Goal: Transaction & Acquisition: Purchase product/service

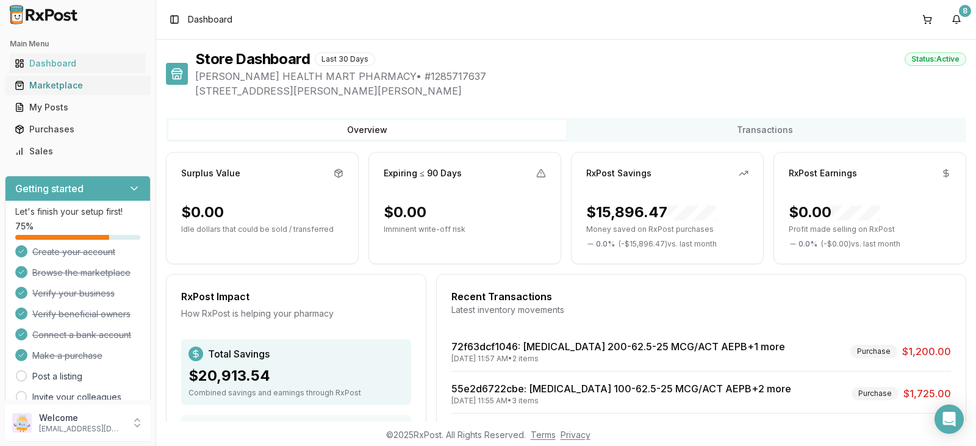
click at [43, 87] on div "Marketplace" at bounding box center [78, 85] width 126 height 12
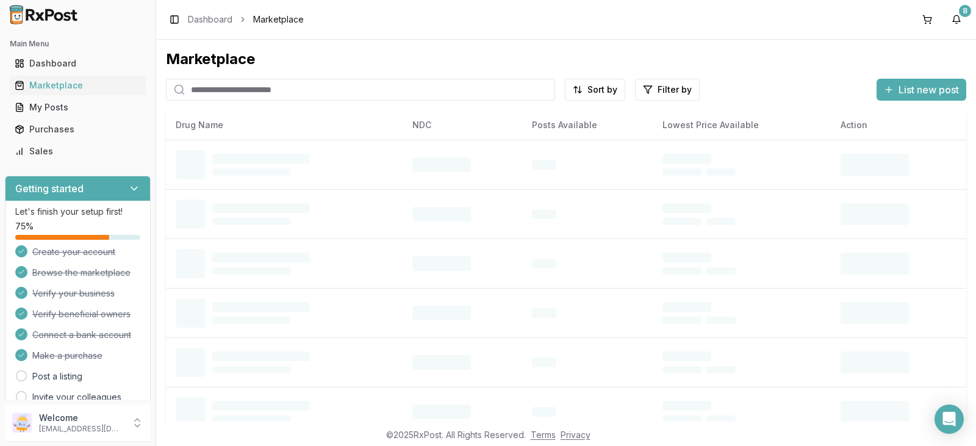
click at [209, 92] on input "search" at bounding box center [360, 90] width 389 height 22
type input "*******"
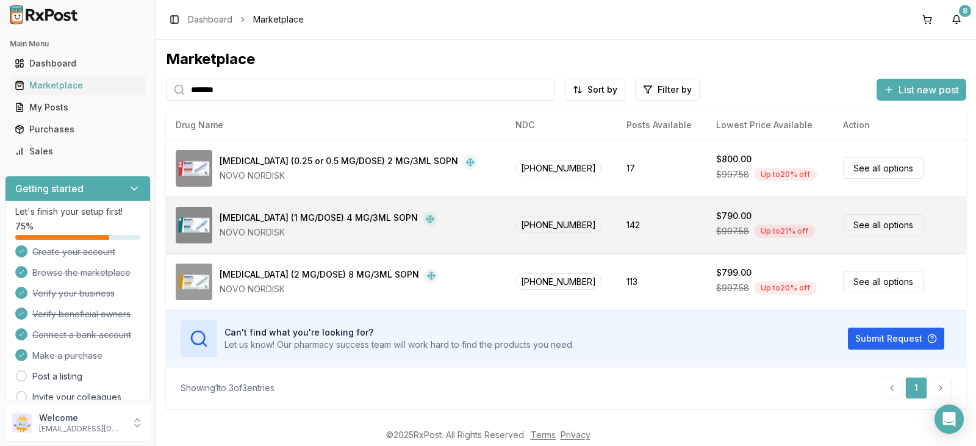
click at [877, 224] on link "See all options" at bounding box center [883, 224] width 81 height 21
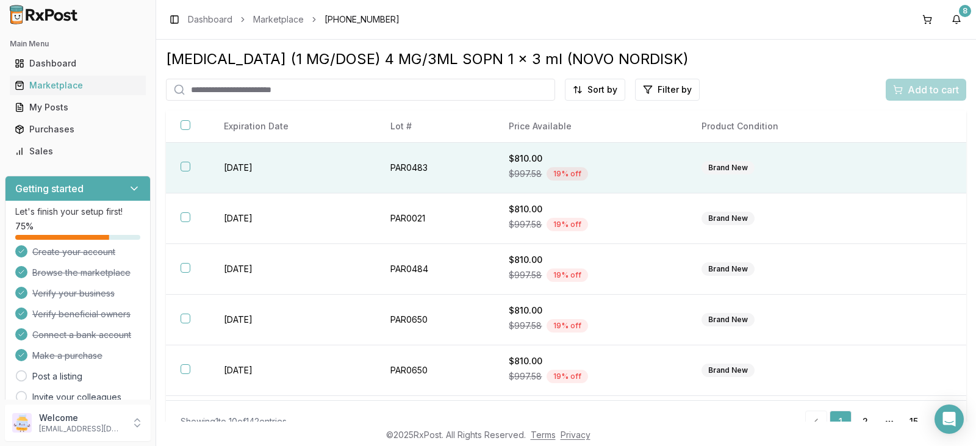
click at [184, 165] on button "button" at bounding box center [186, 167] width 10 height 10
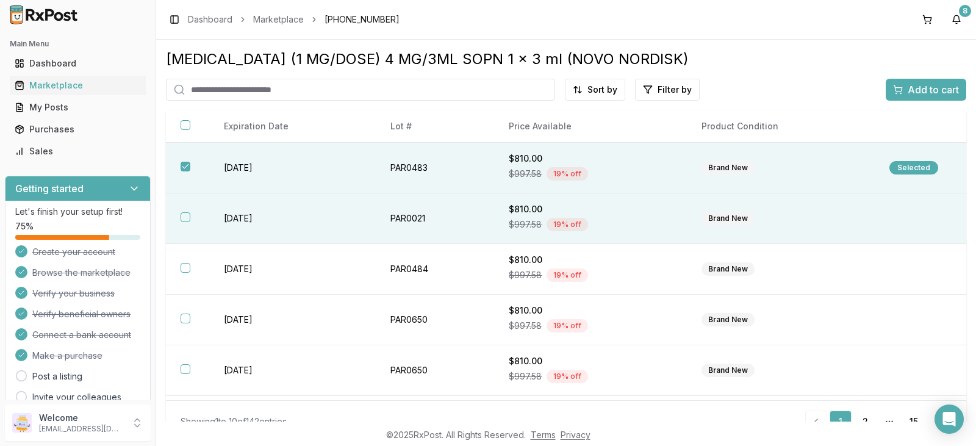
click at [184, 218] on button "button" at bounding box center [186, 217] width 10 height 10
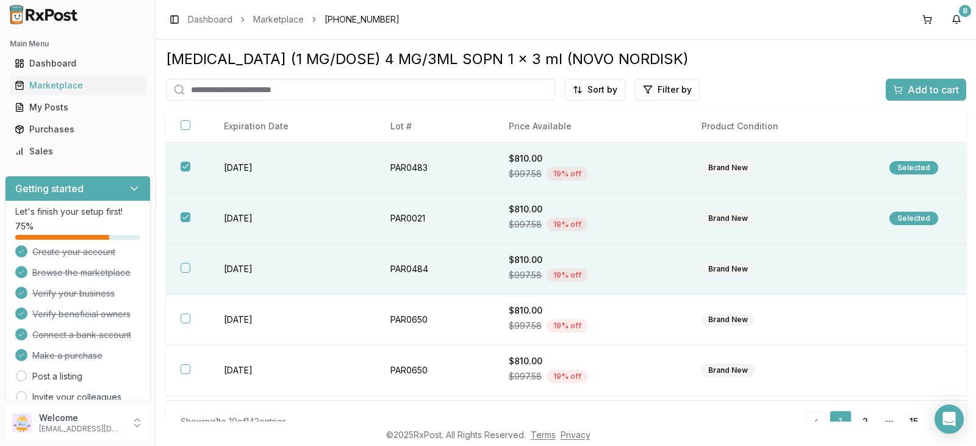
click at [187, 268] on button "button" at bounding box center [186, 268] width 10 height 10
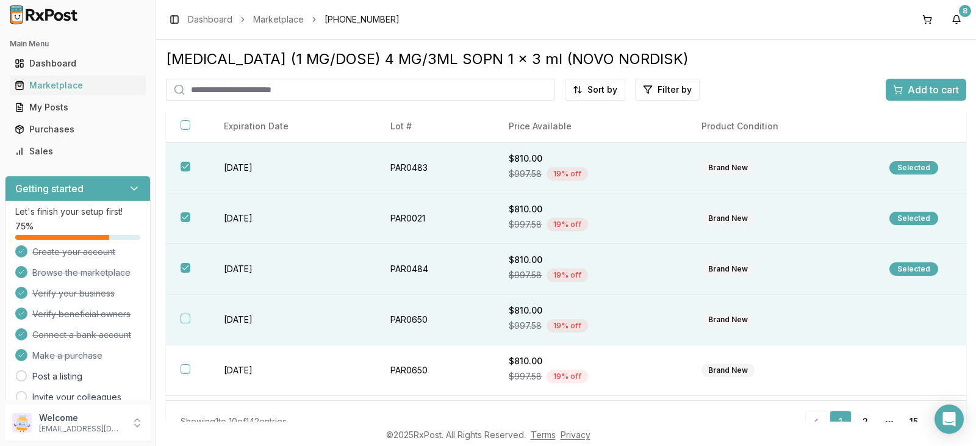
click at [187, 327] on th at bounding box center [187, 320] width 43 height 51
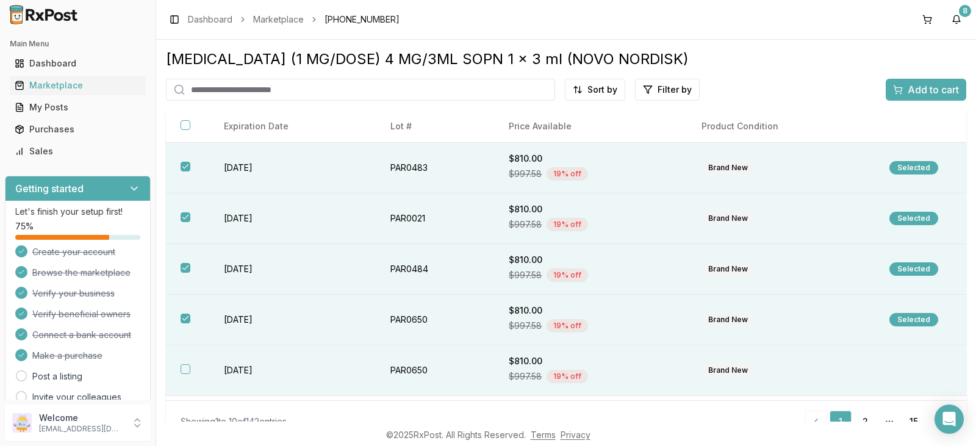
drag, startPoint x: 187, startPoint y: 371, endPoint x: 193, endPoint y: 370, distance: 6.8
click at [187, 371] on button "button" at bounding box center [186, 369] width 10 height 10
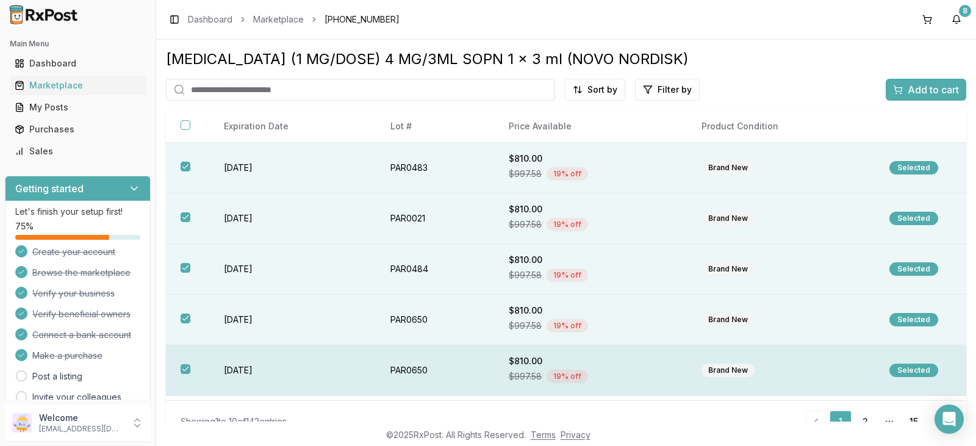
scroll to position [61, 0]
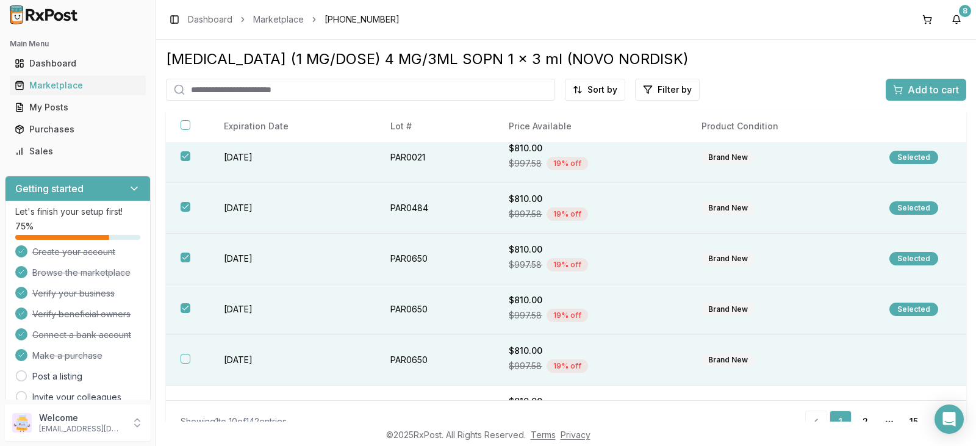
click at [189, 359] on button "button" at bounding box center [186, 359] width 10 height 10
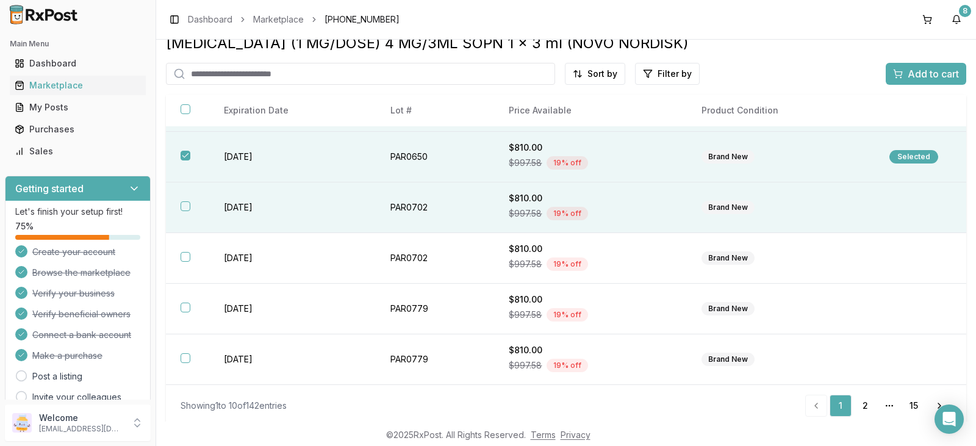
scroll to position [21, 0]
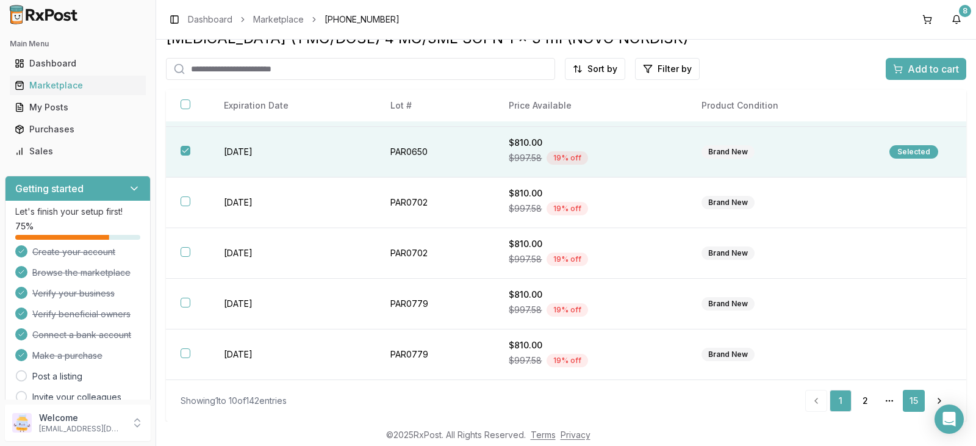
click at [910, 401] on link "15" at bounding box center [914, 401] width 22 height 22
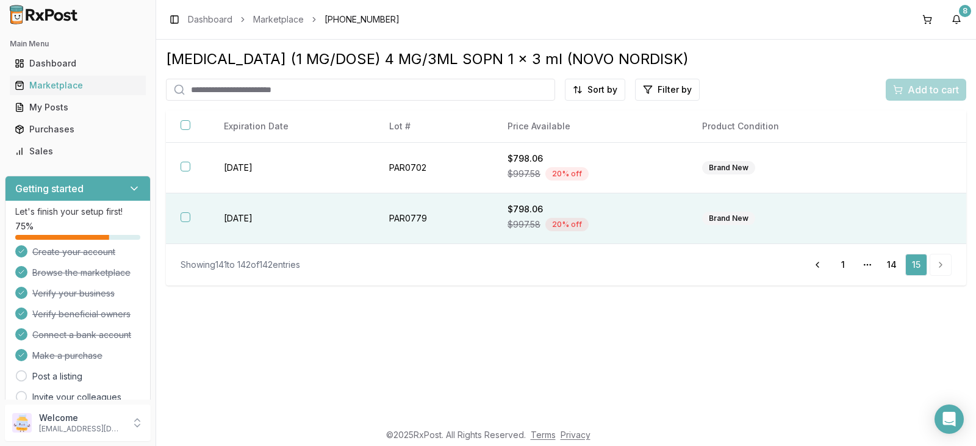
click at [187, 218] on button "button" at bounding box center [186, 217] width 10 height 10
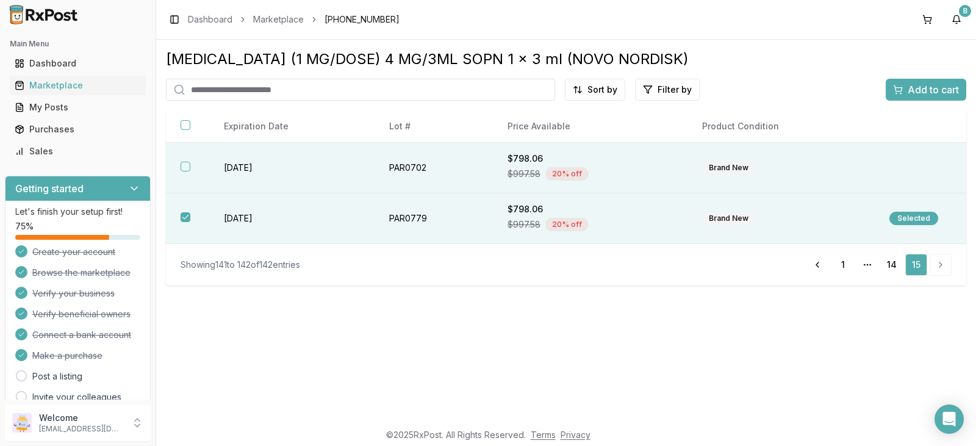
click at [185, 164] on button "button" at bounding box center [186, 167] width 10 height 10
click at [891, 263] on link "14" at bounding box center [892, 265] width 22 height 22
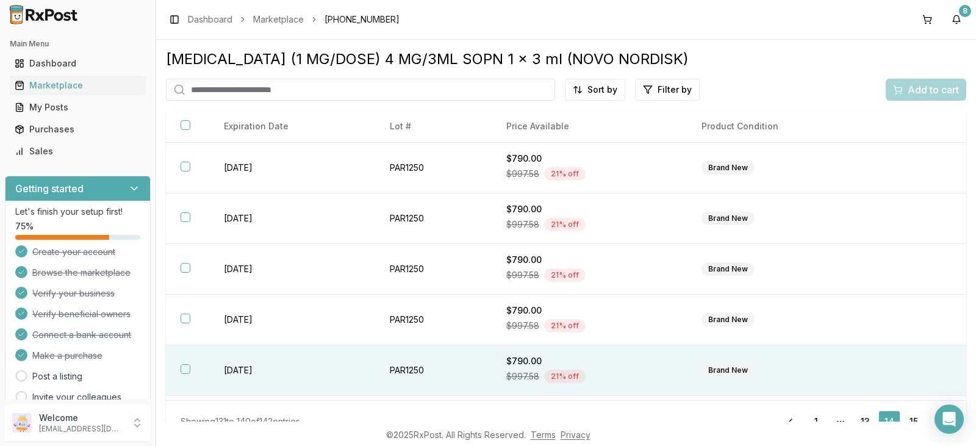
click at [184, 370] on button "button" at bounding box center [186, 369] width 10 height 10
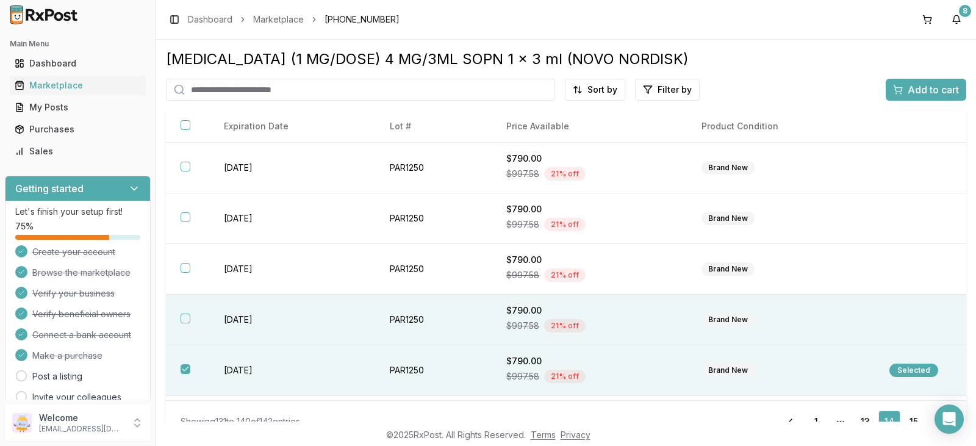
click at [182, 315] on button "button" at bounding box center [186, 319] width 10 height 10
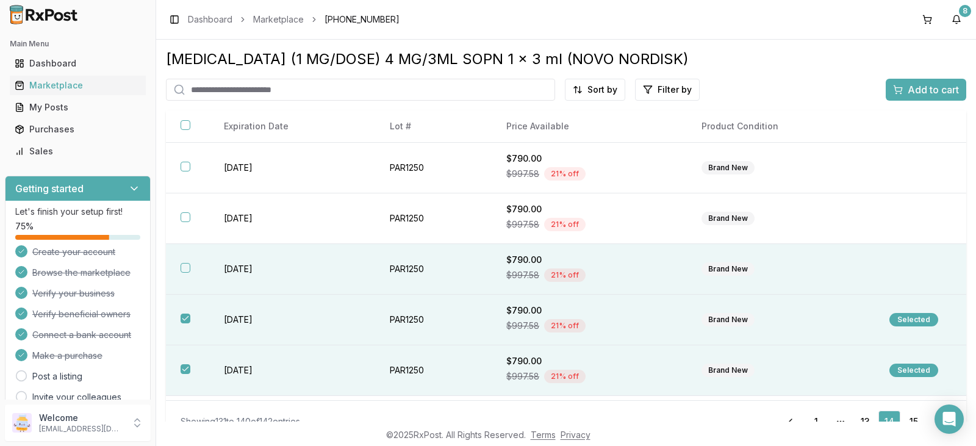
click at [187, 267] on button "button" at bounding box center [186, 268] width 10 height 10
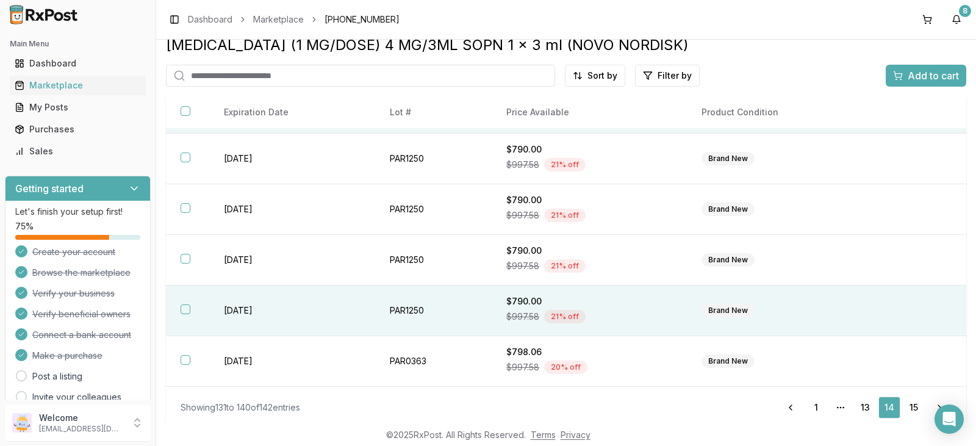
scroll to position [21, 0]
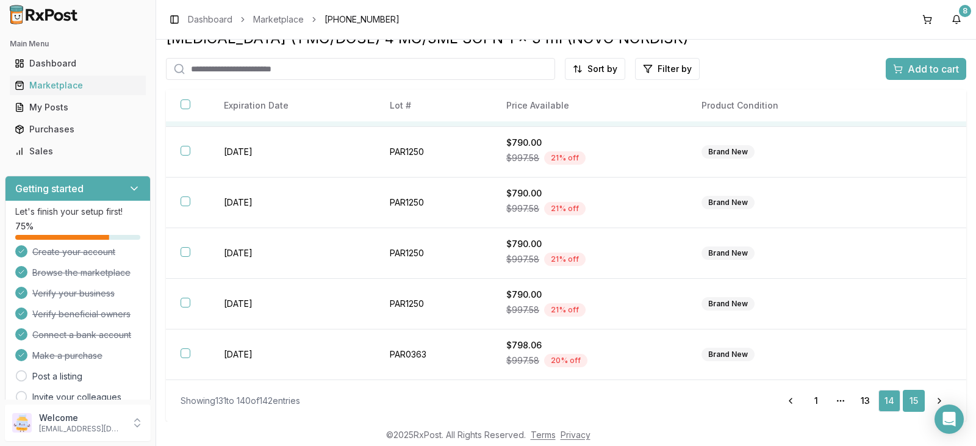
click at [903, 398] on link "15" at bounding box center [914, 401] width 22 height 22
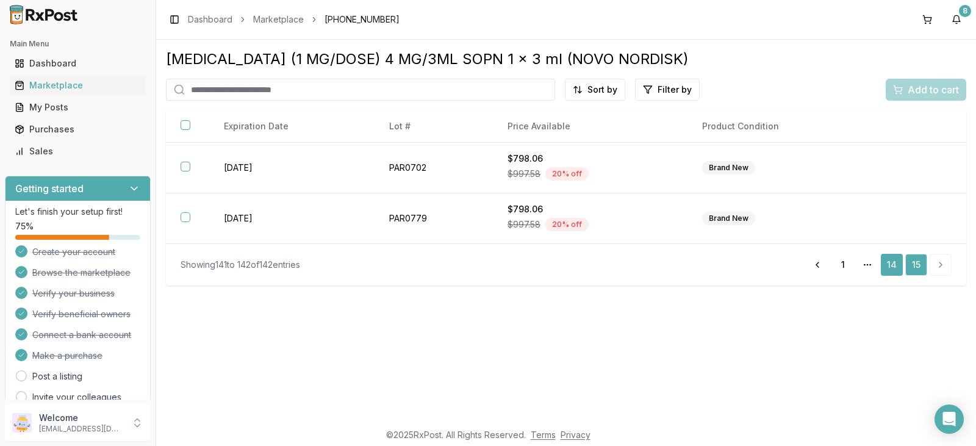
click at [886, 267] on link "14" at bounding box center [892, 265] width 22 height 22
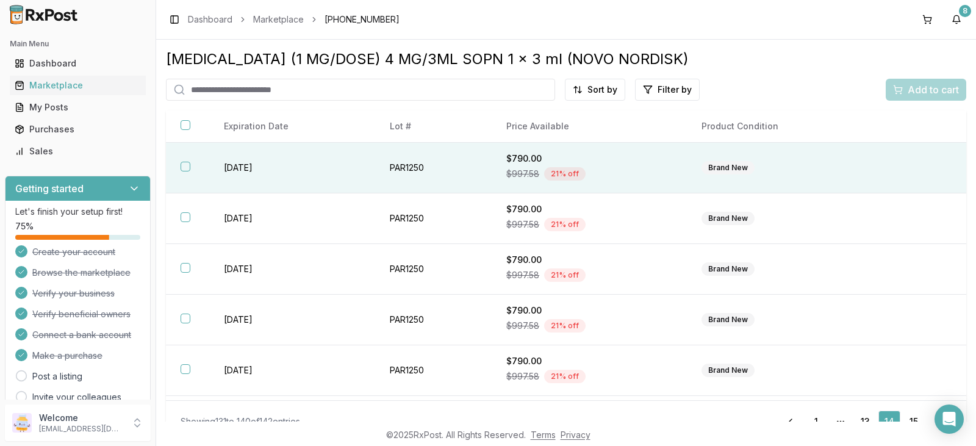
click at [185, 164] on button "button" at bounding box center [186, 167] width 10 height 10
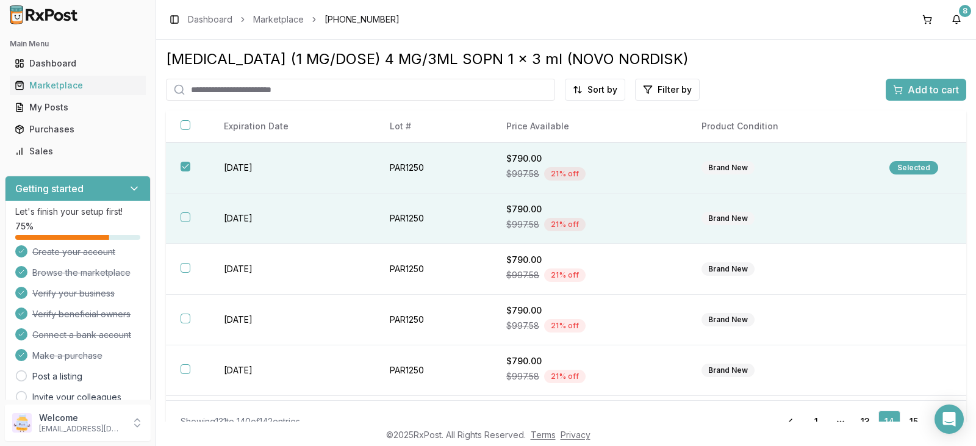
drag, startPoint x: 185, startPoint y: 215, endPoint x: 183, endPoint y: 228, distance: 13.6
click at [185, 216] on button "button" at bounding box center [186, 217] width 10 height 10
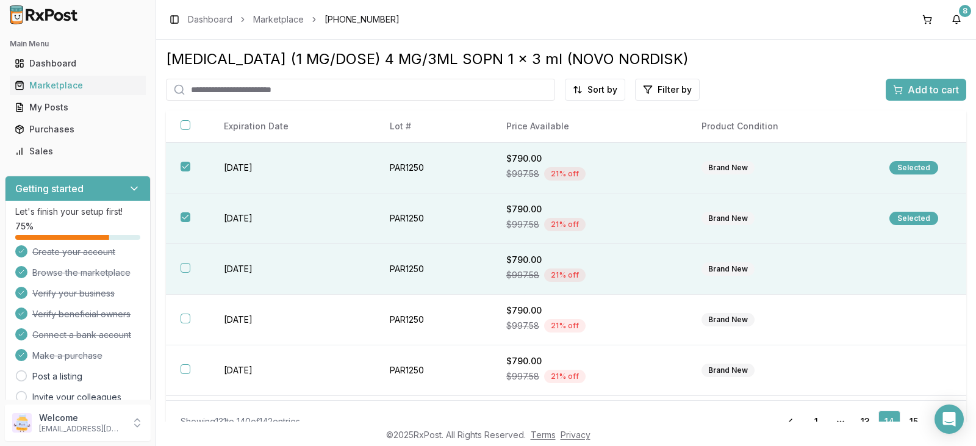
click at [185, 268] on button "button" at bounding box center [186, 268] width 10 height 10
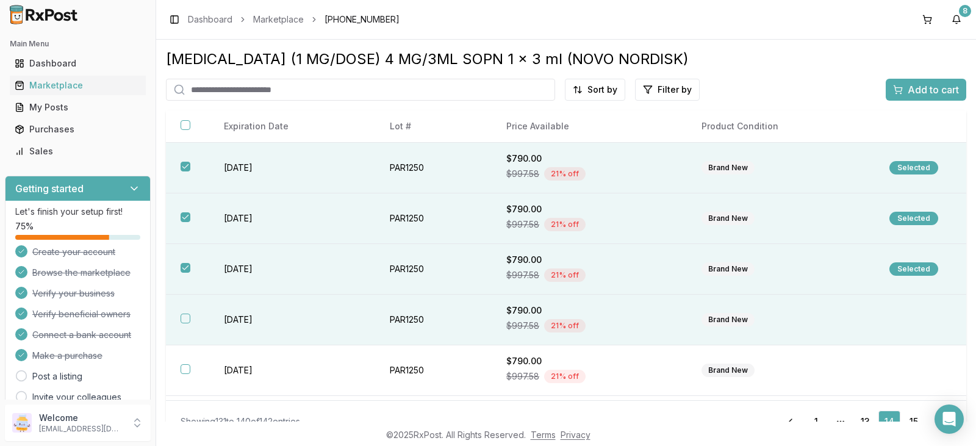
click at [185, 318] on button "button" at bounding box center [186, 319] width 10 height 10
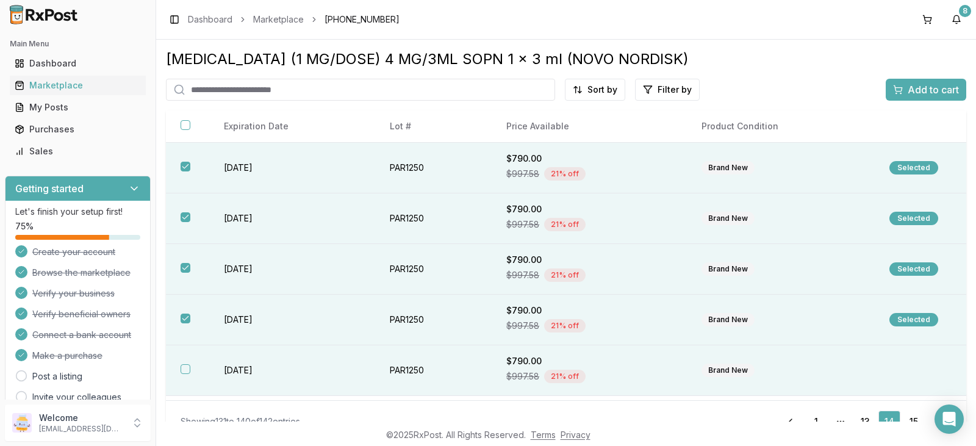
click at [184, 372] on button "button" at bounding box center [186, 369] width 10 height 10
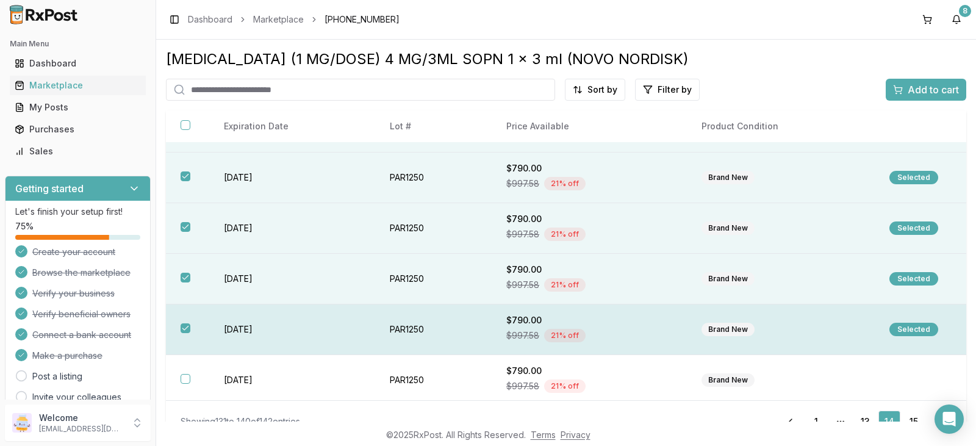
scroll to position [61, 0]
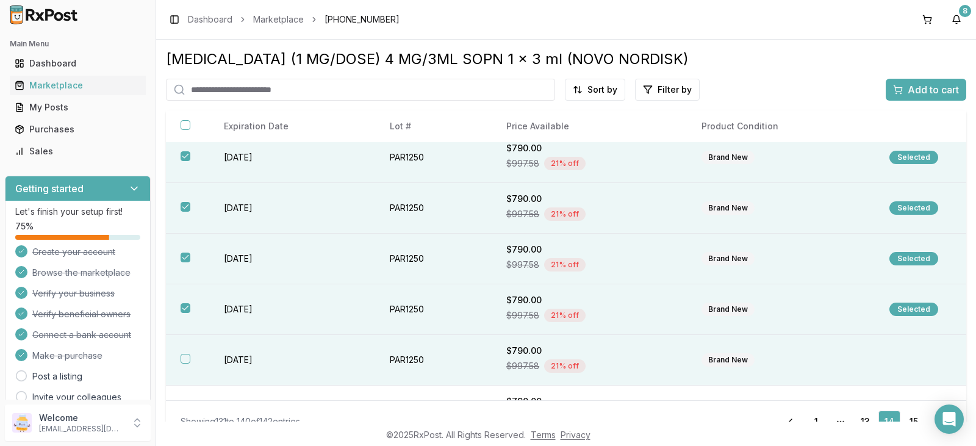
click at [186, 358] on button "button" at bounding box center [186, 359] width 10 height 10
click at [911, 91] on span "Add to cart" at bounding box center [933, 89] width 51 height 15
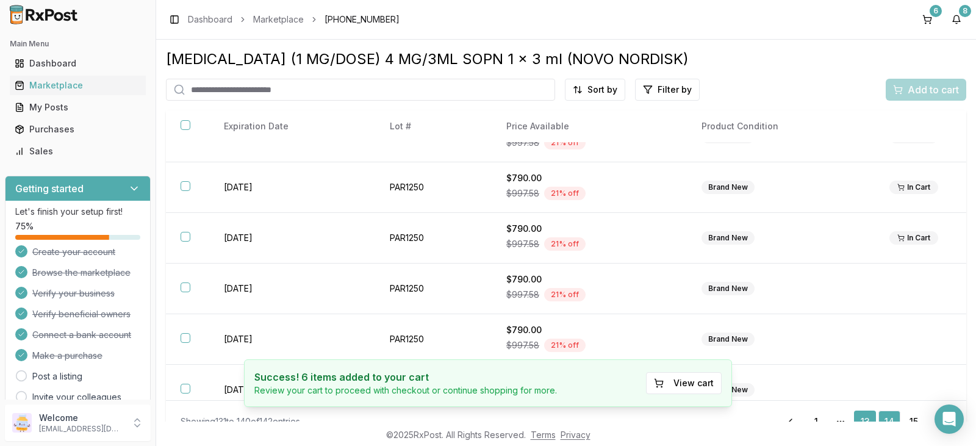
scroll to position [21, 0]
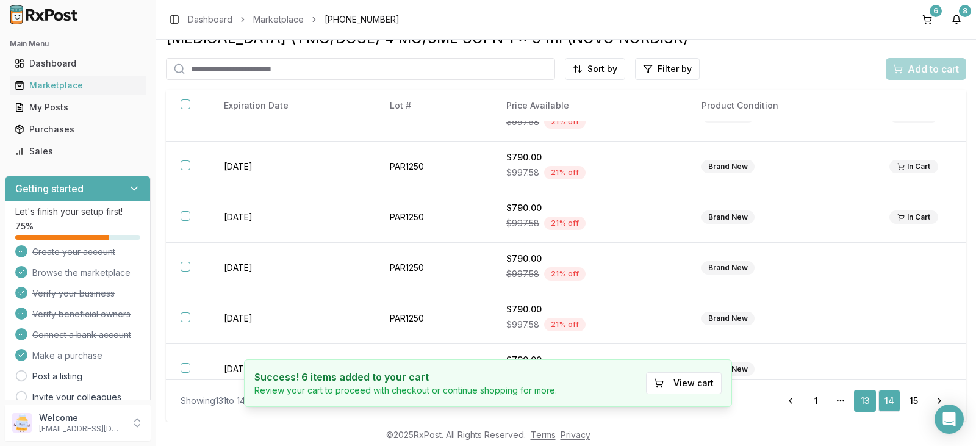
click at [856, 398] on link "13" at bounding box center [865, 401] width 22 height 22
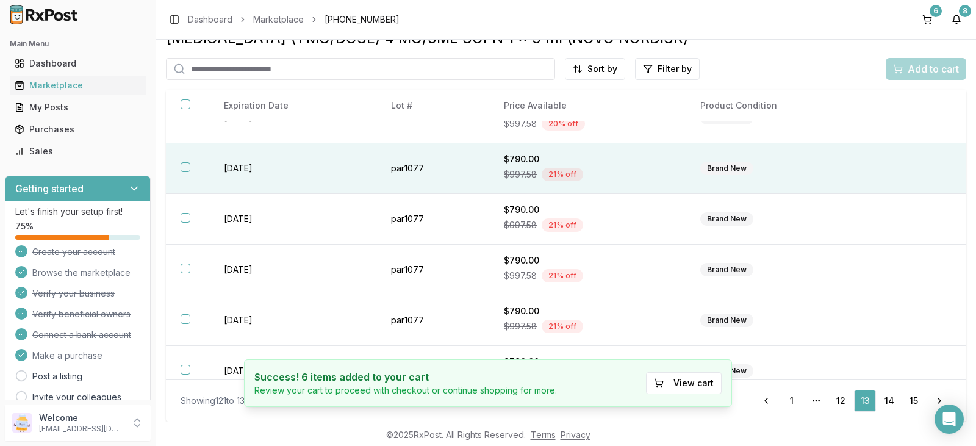
scroll to position [248, 0]
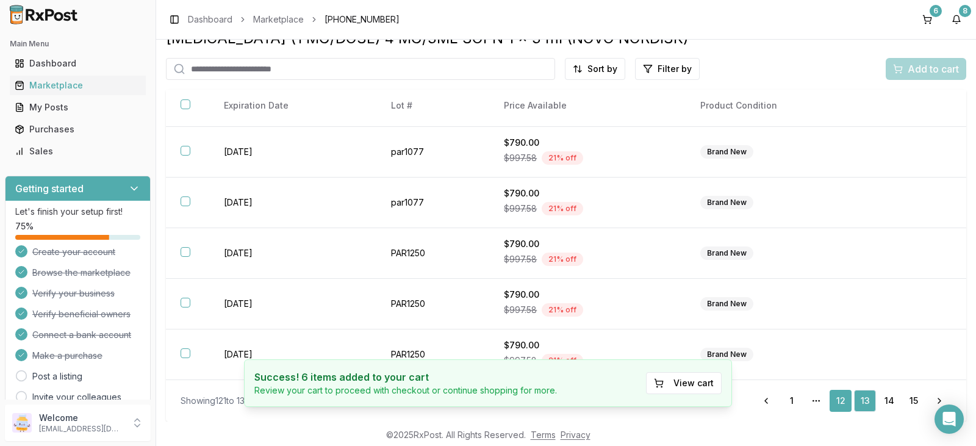
click at [835, 402] on link "12" at bounding box center [841, 401] width 22 height 22
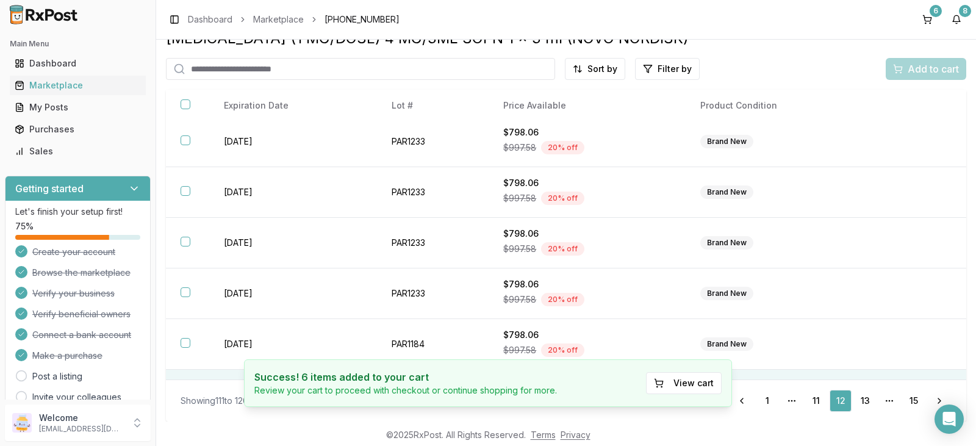
scroll to position [248, 0]
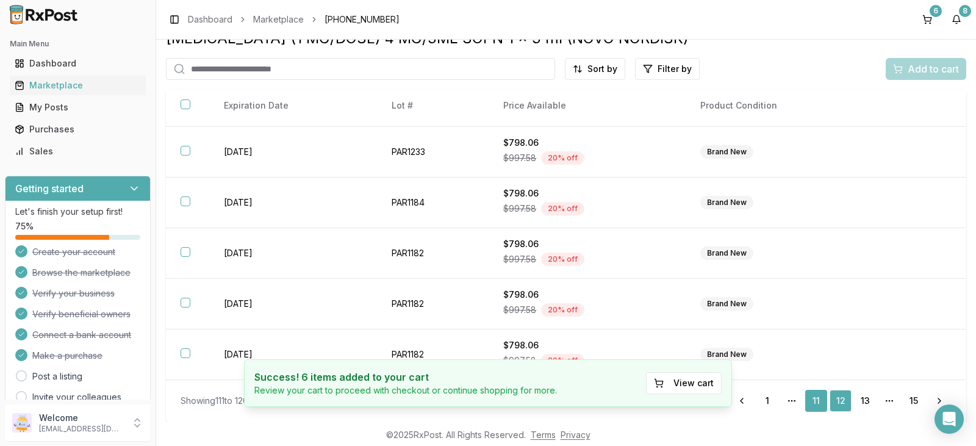
click at [816, 400] on link "11" at bounding box center [816, 401] width 22 height 22
click at [925, 18] on button "6" at bounding box center [928, 20] width 20 height 20
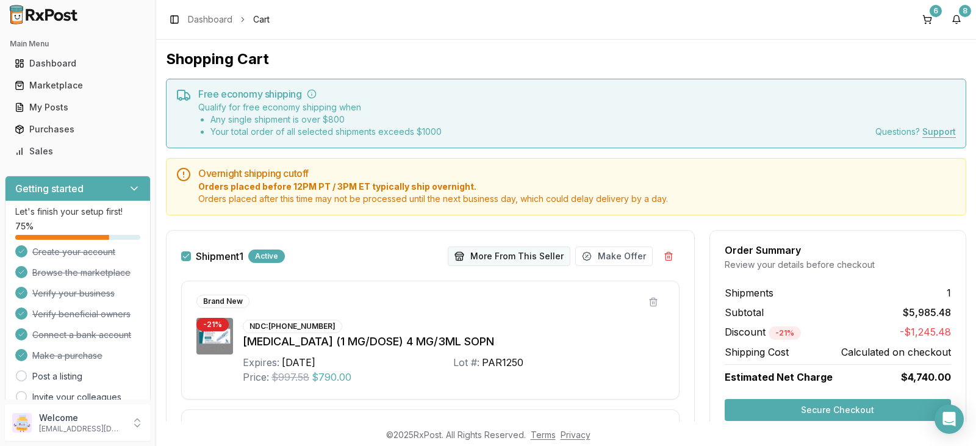
click at [527, 260] on button "More From This Seller" at bounding box center [509, 256] width 123 height 20
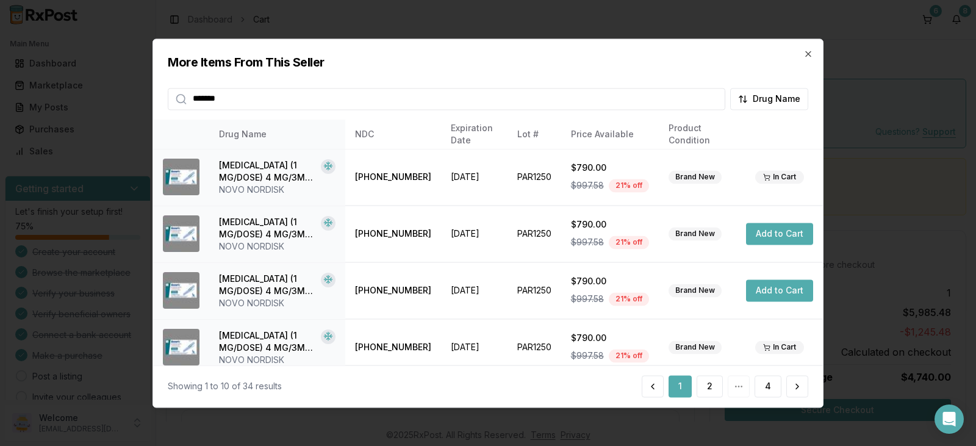
type input "*******"
click at [706, 387] on button "2" at bounding box center [710, 386] width 26 height 22
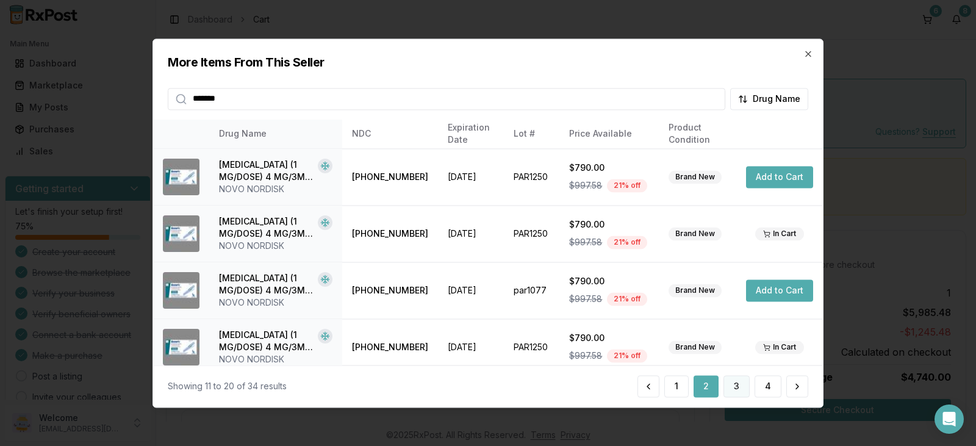
click at [744, 386] on button "3" at bounding box center [737, 386] width 26 height 22
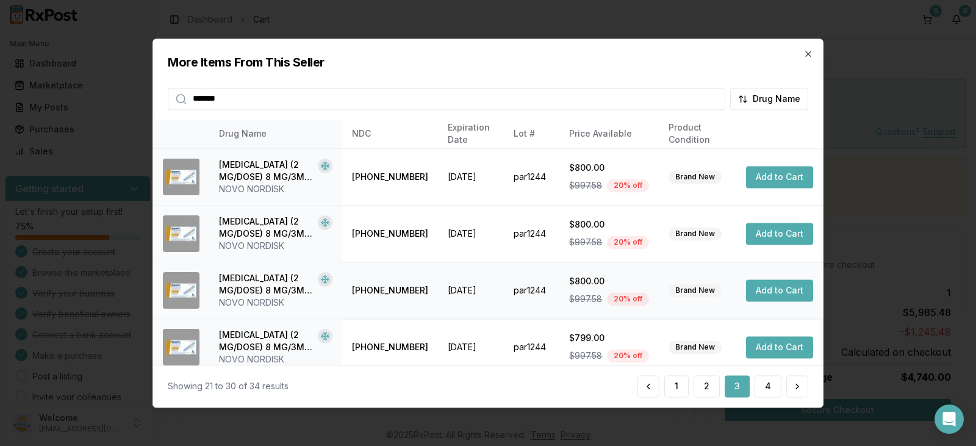
scroll to position [61, 0]
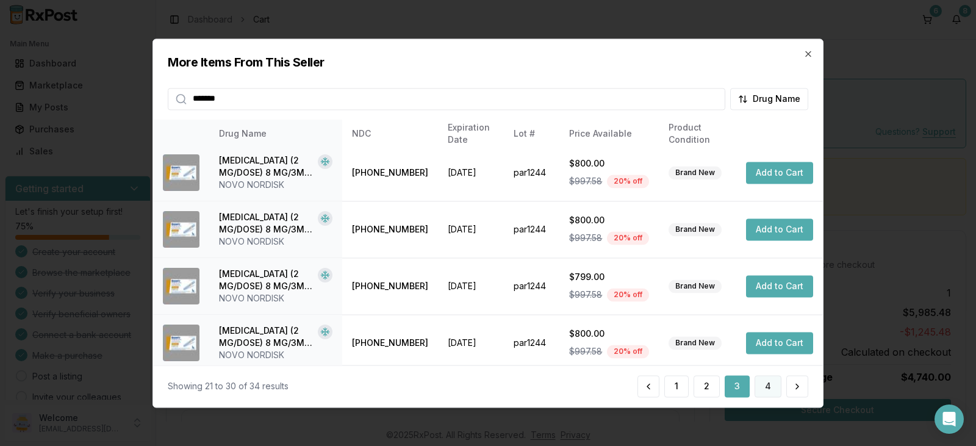
click at [772, 388] on button "4" at bounding box center [768, 386] width 27 height 22
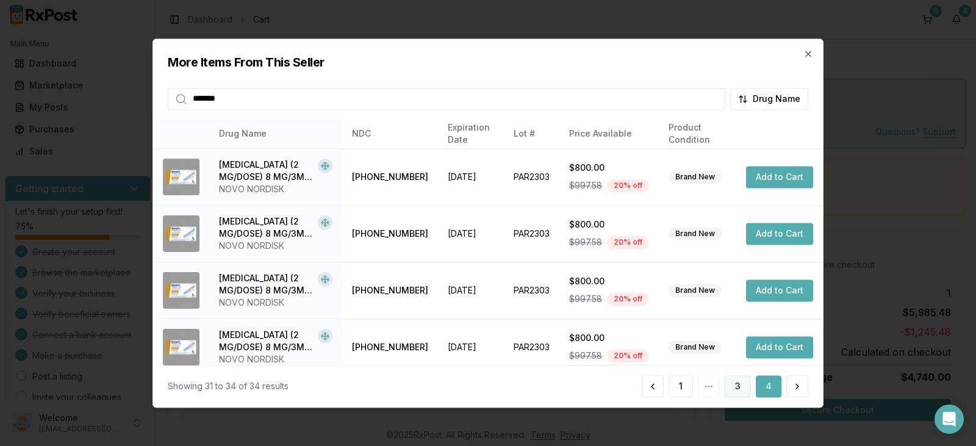
click at [738, 386] on button "3" at bounding box center [738, 386] width 26 height 22
click at [769, 346] on button "Add to Cart" at bounding box center [779, 347] width 67 height 22
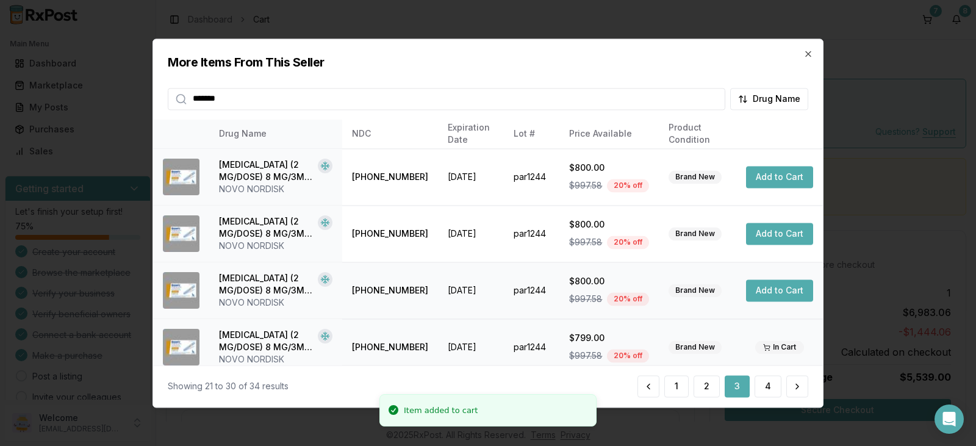
click at [768, 293] on button "Add to Cart" at bounding box center [779, 290] width 67 height 22
click at [767, 236] on button "Add to Cart" at bounding box center [779, 234] width 67 height 22
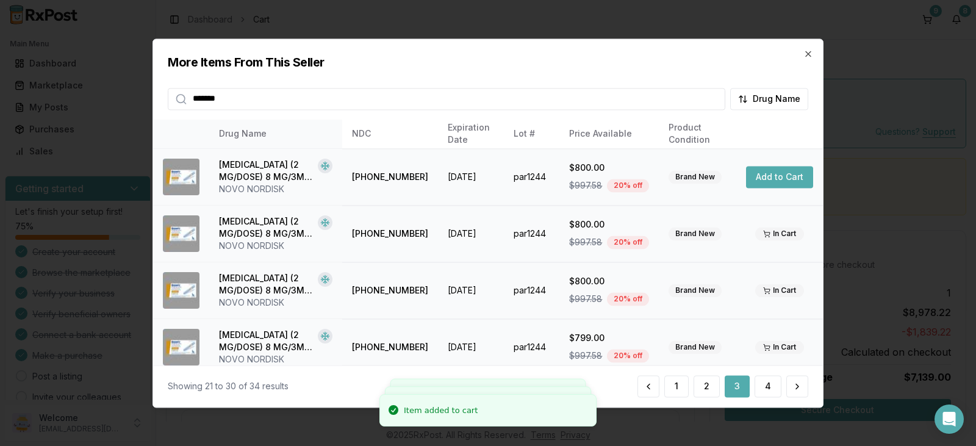
click at [764, 178] on button "Add to Cart" at bounding box center [779, 177] width 67 height 22
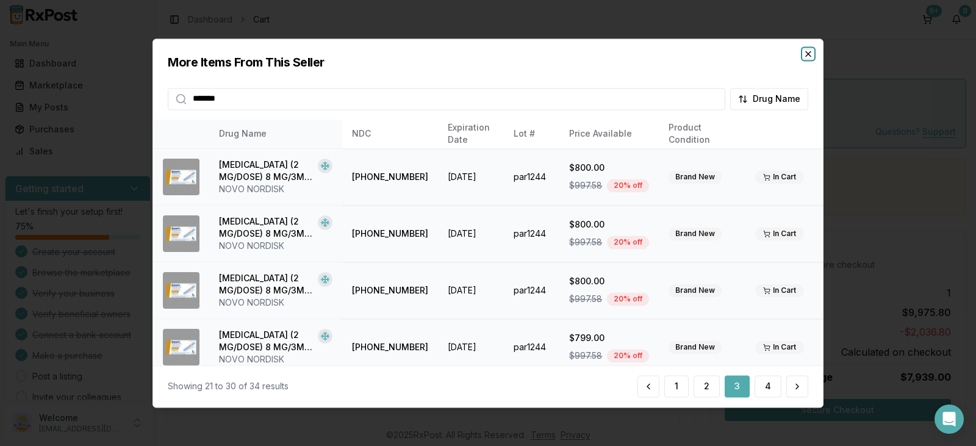
click at [810, 53] on icon "button" at bounding box center [808, 54] width 10 height 10
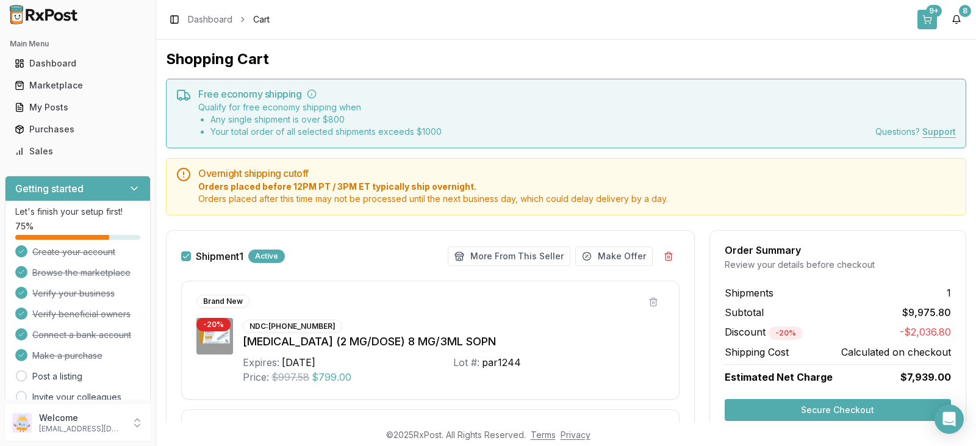
click at [930, 7] on div "9+" at bounding box center [934, 11] width 16 height 12
